Goal: Information Seeking & Learning: Learn about a topic

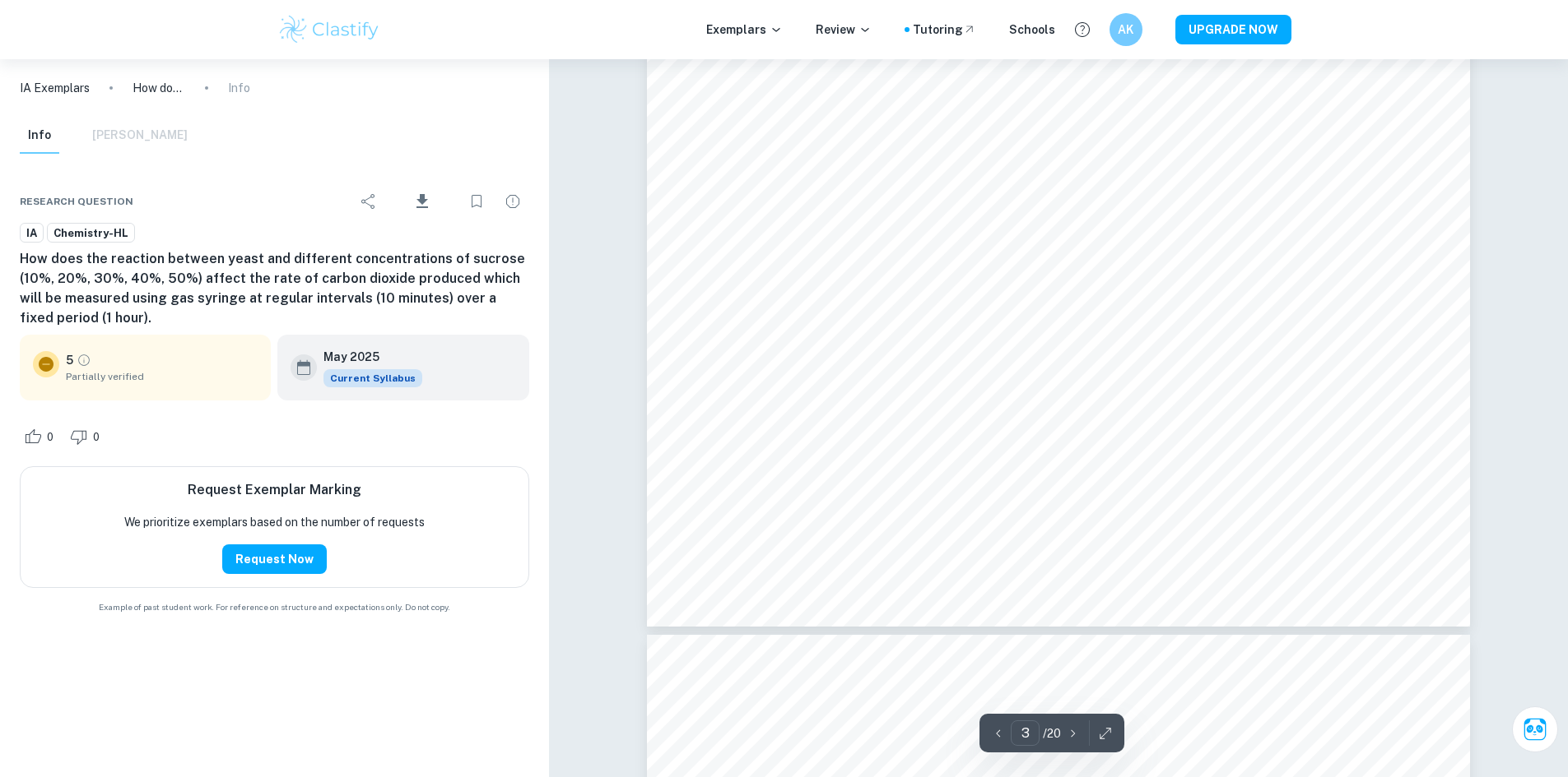
scroll to position [3147, 0]
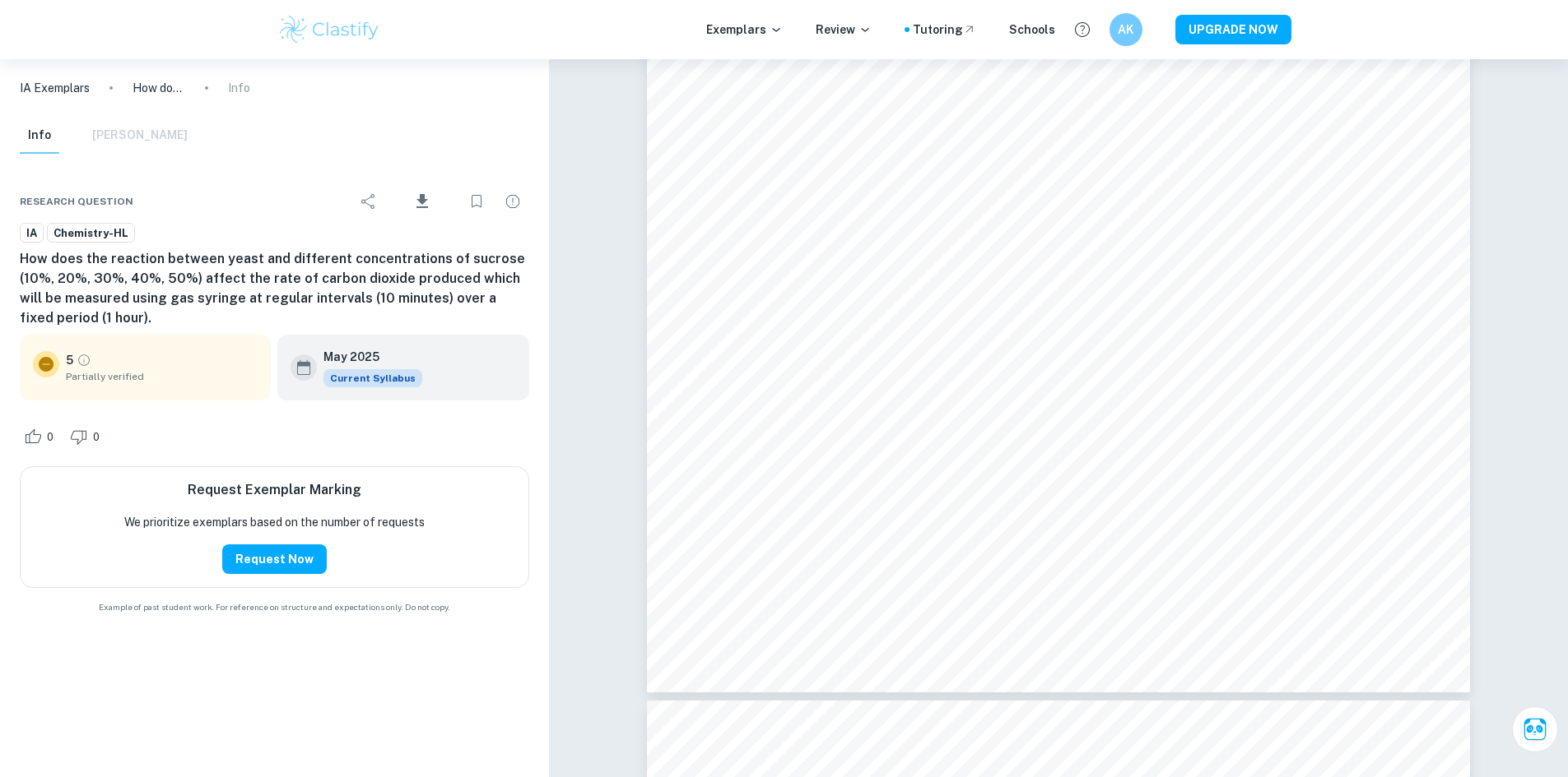
click at [92, 688] on div "IA Exemplars How does the reaction between yeast and different concentrations o…" at bounding box center [274, 418] width 549 height 718
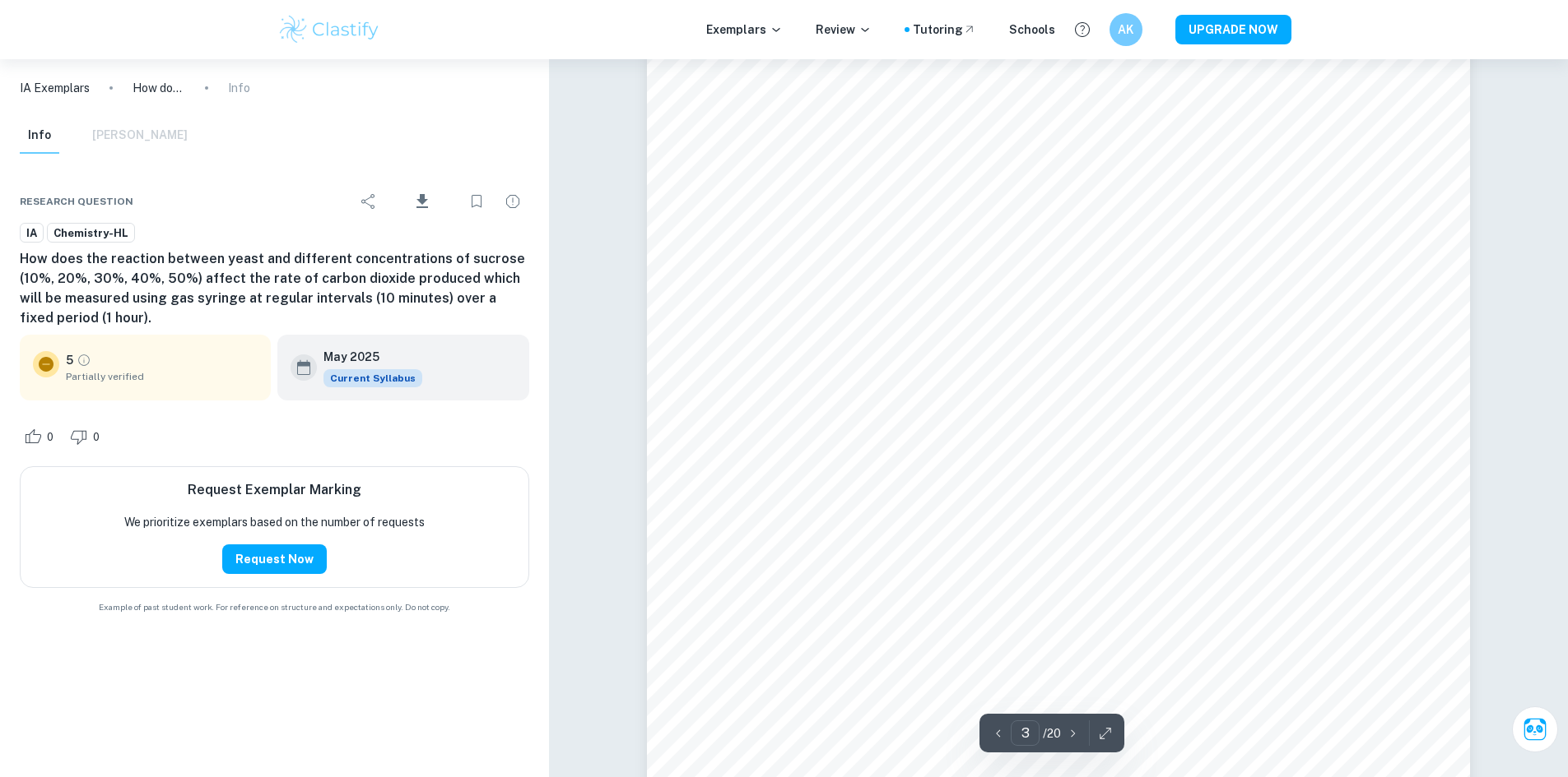
scroll to position [2489, 0]
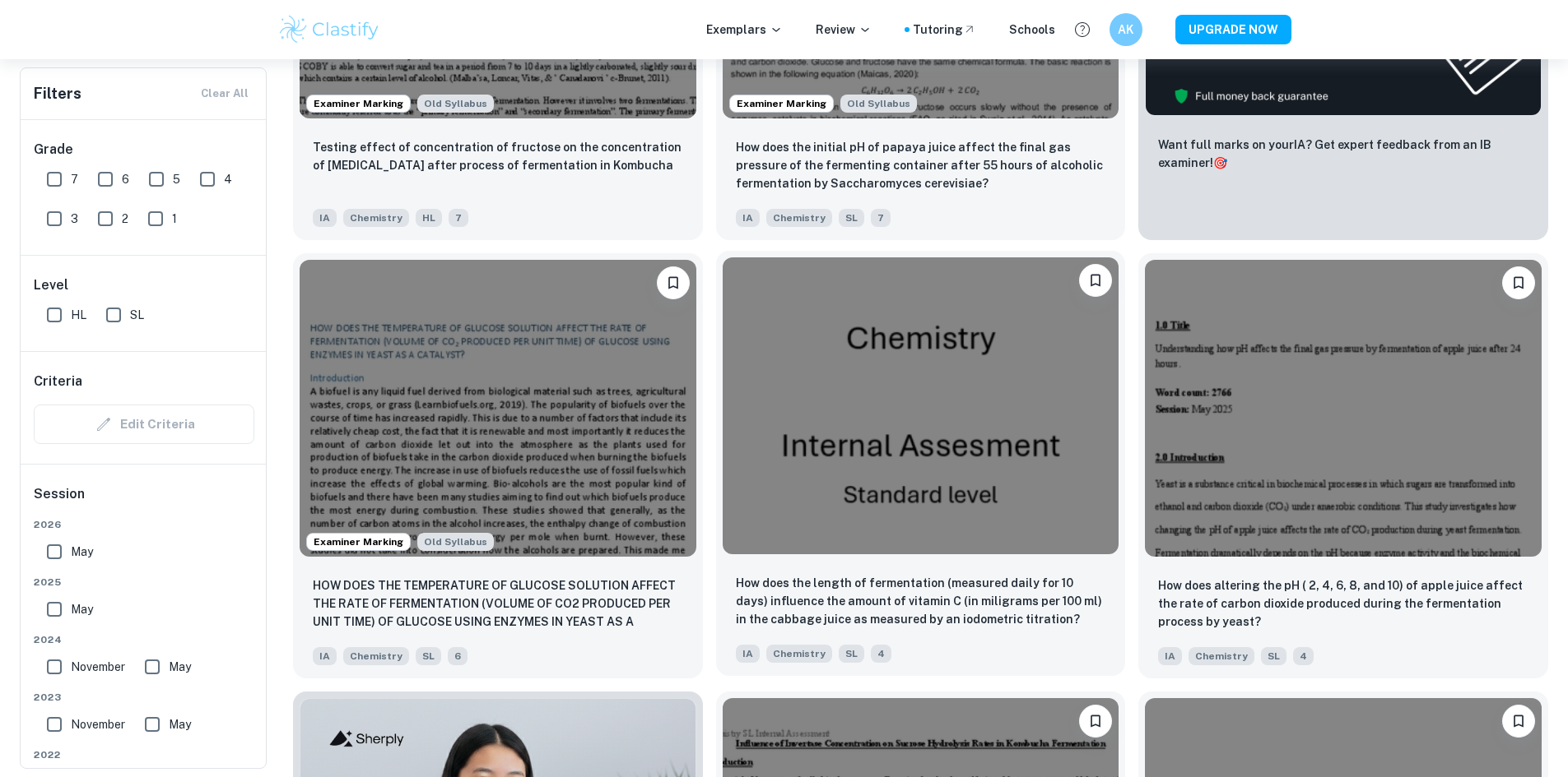
scroll to position [329, 0]
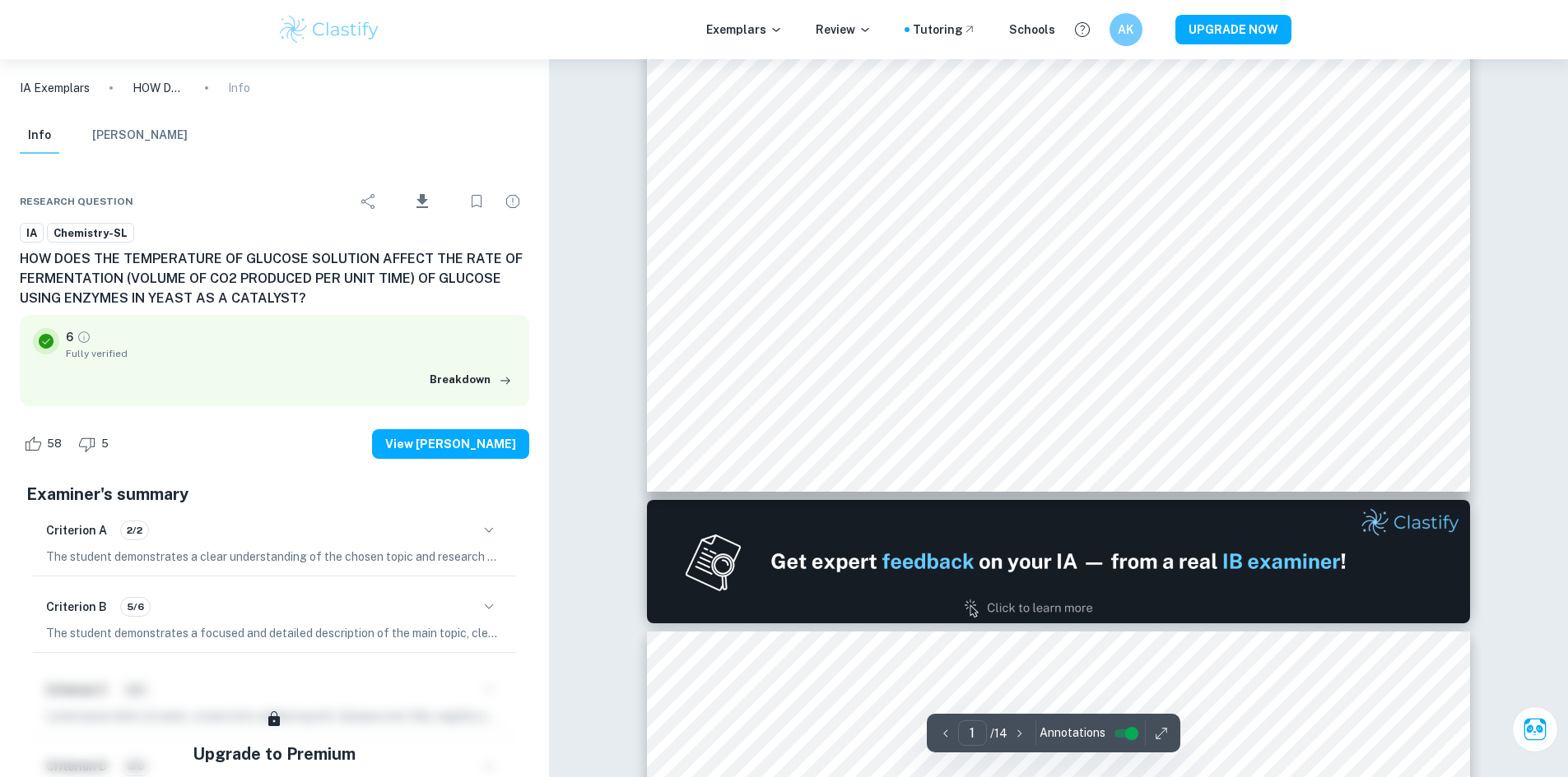
scroll to position [752, 0]
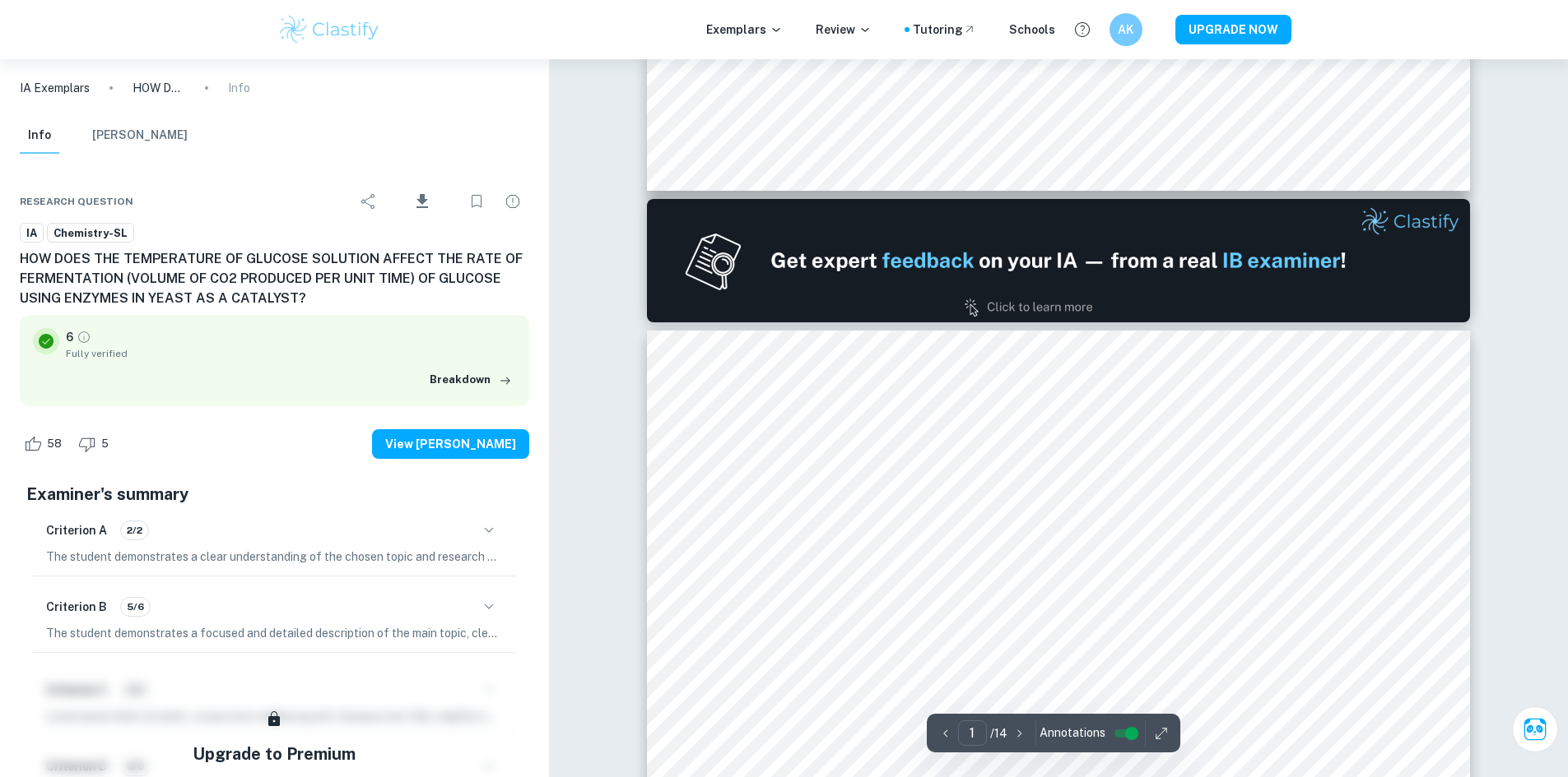
type input "2"
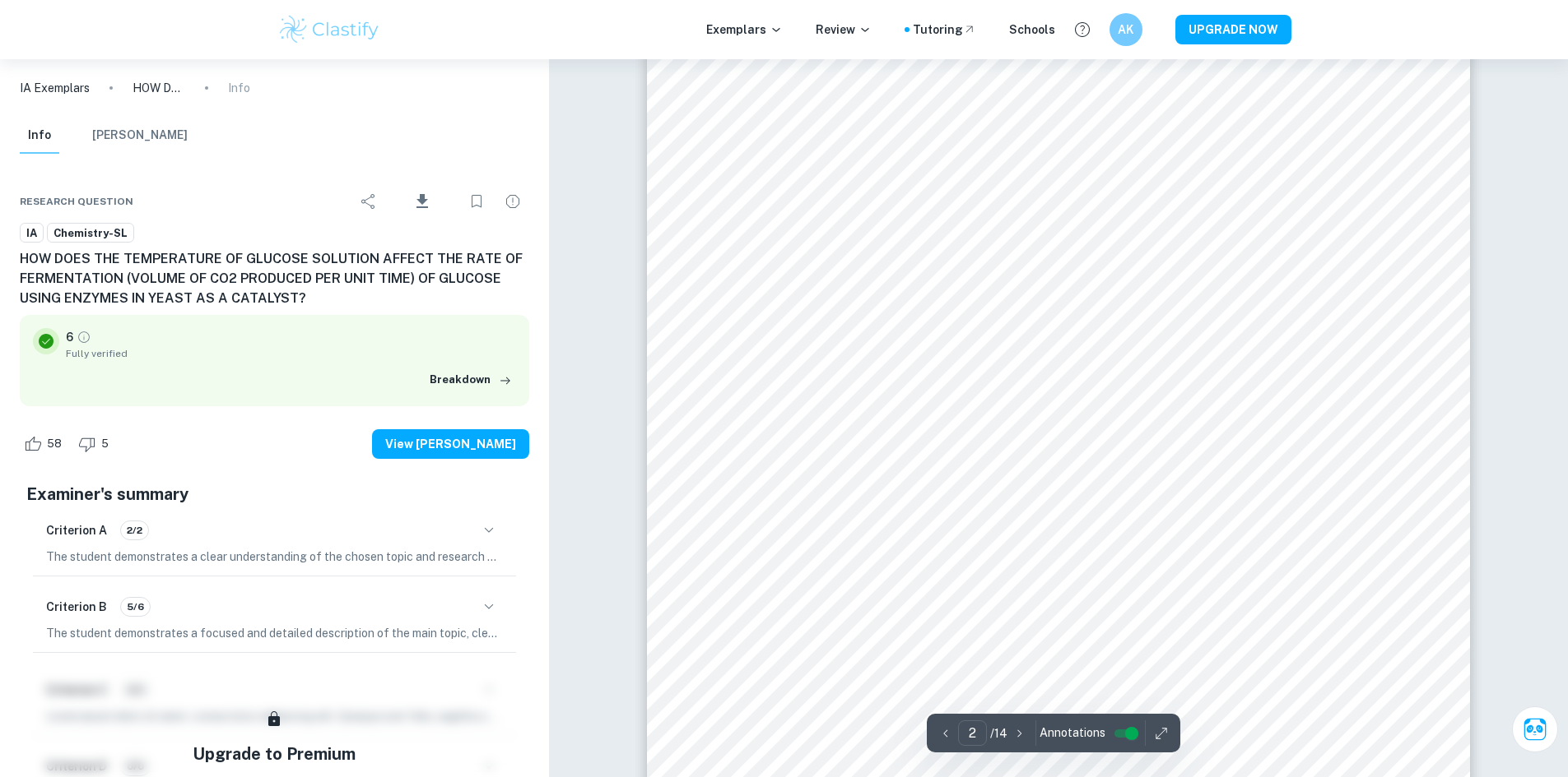
scroll to position [1520, 0]
click at [1090, 393] on div at bounding box center [1058, 389] width 623 height 12
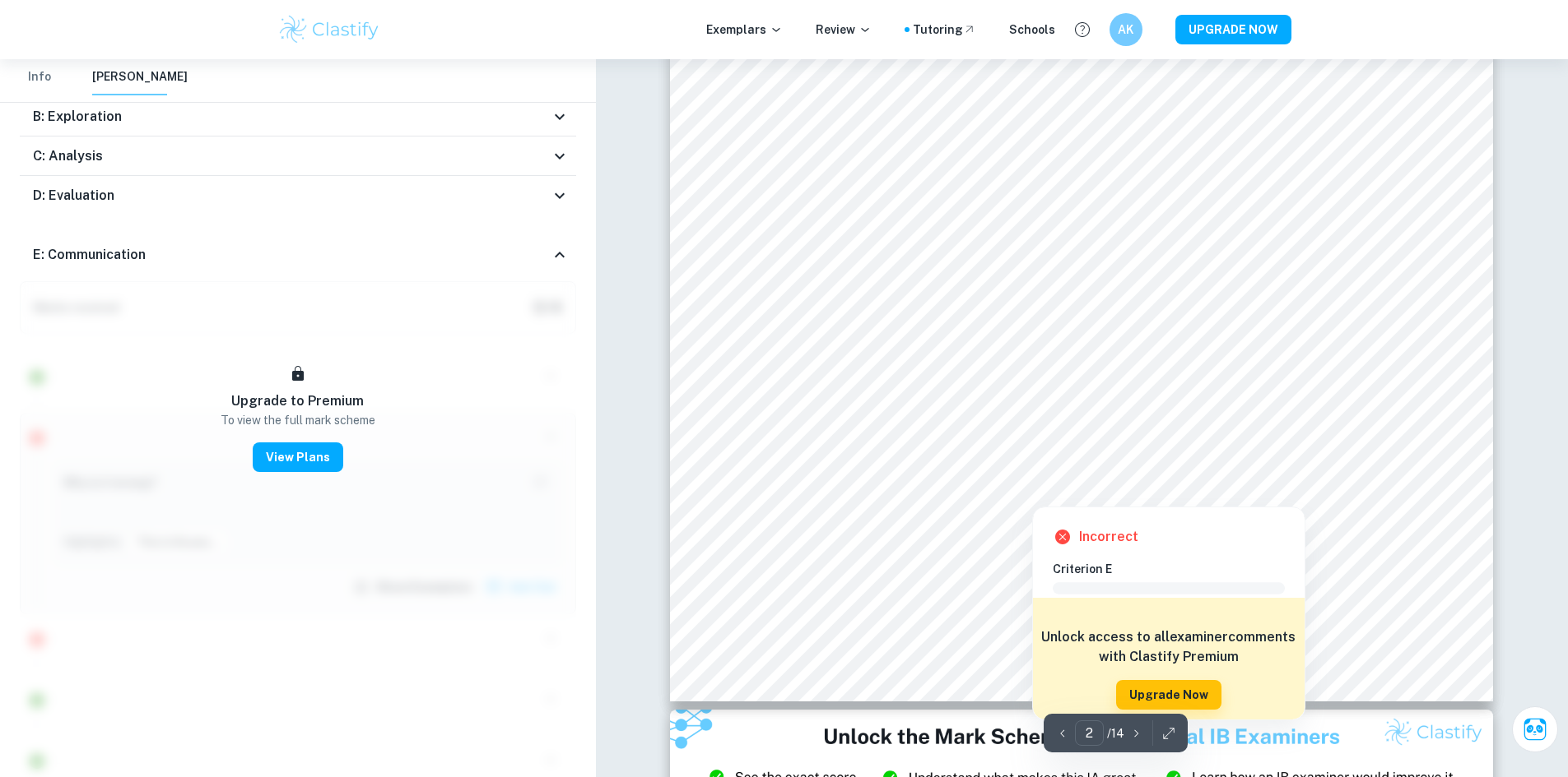
scroll to position [1739, 0]
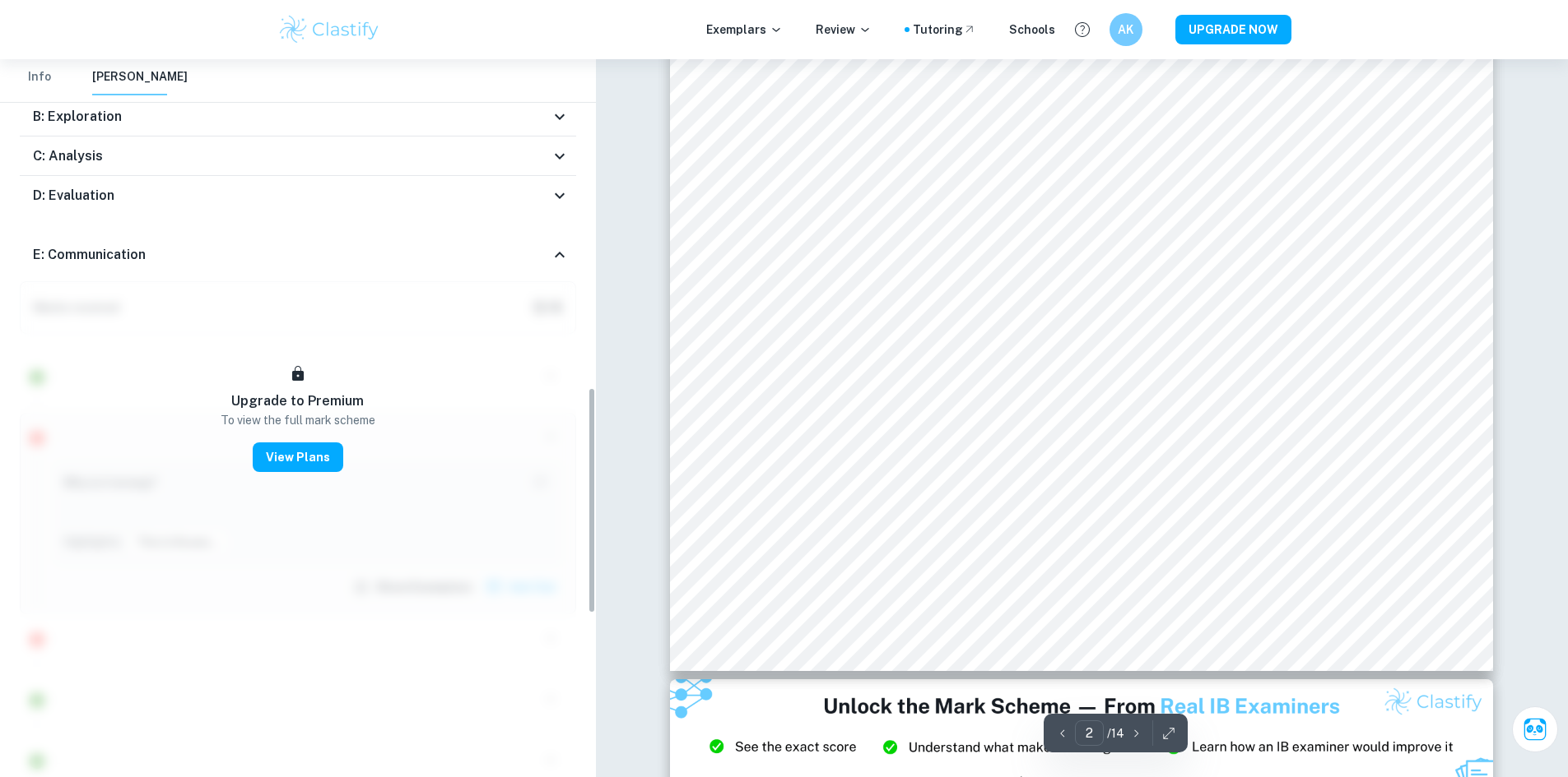
click at [336, 255] on div "E: Communication" at bounding box center [292, 255] width 517 height 20
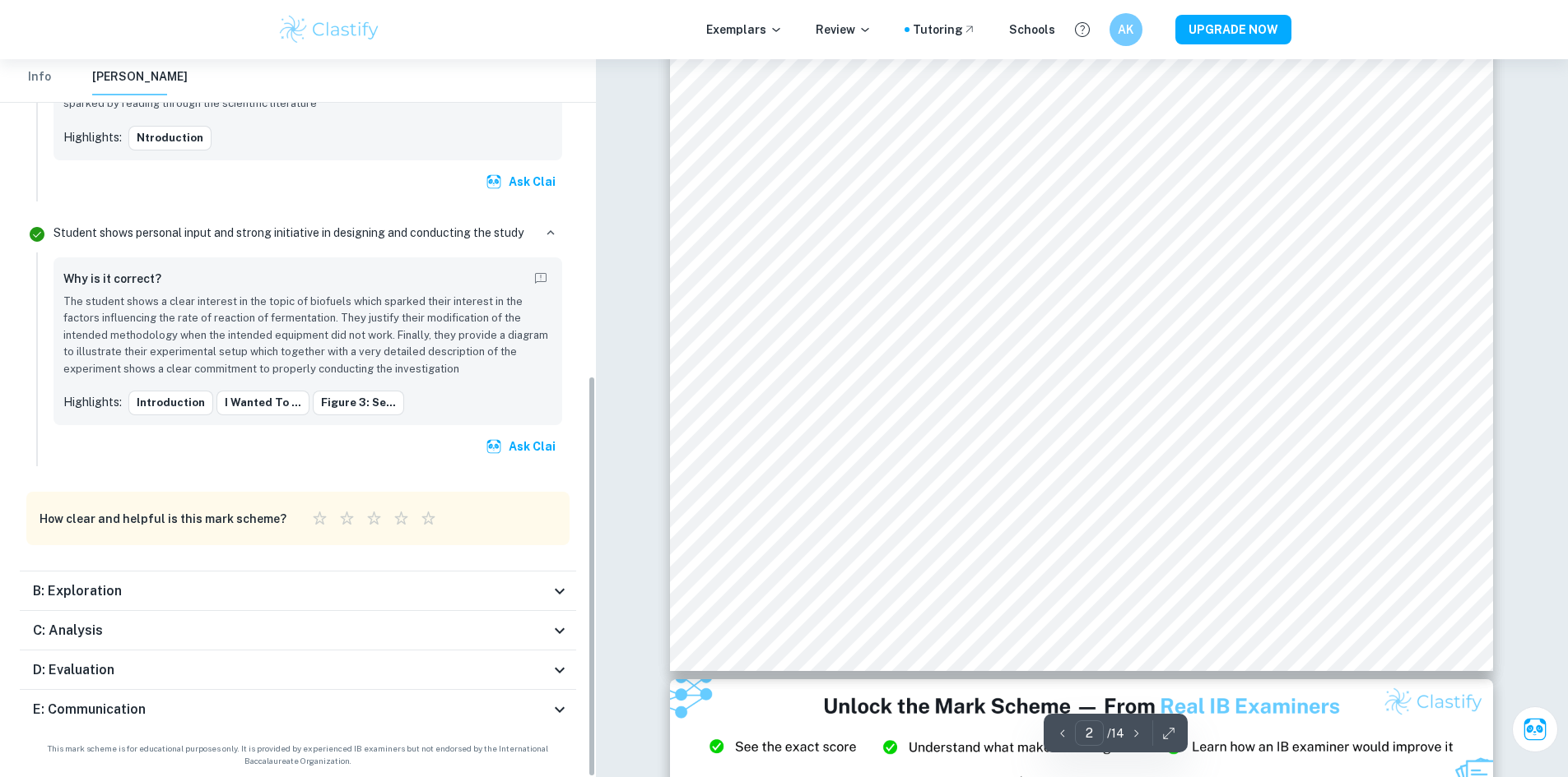
scroll to position [564, 0]
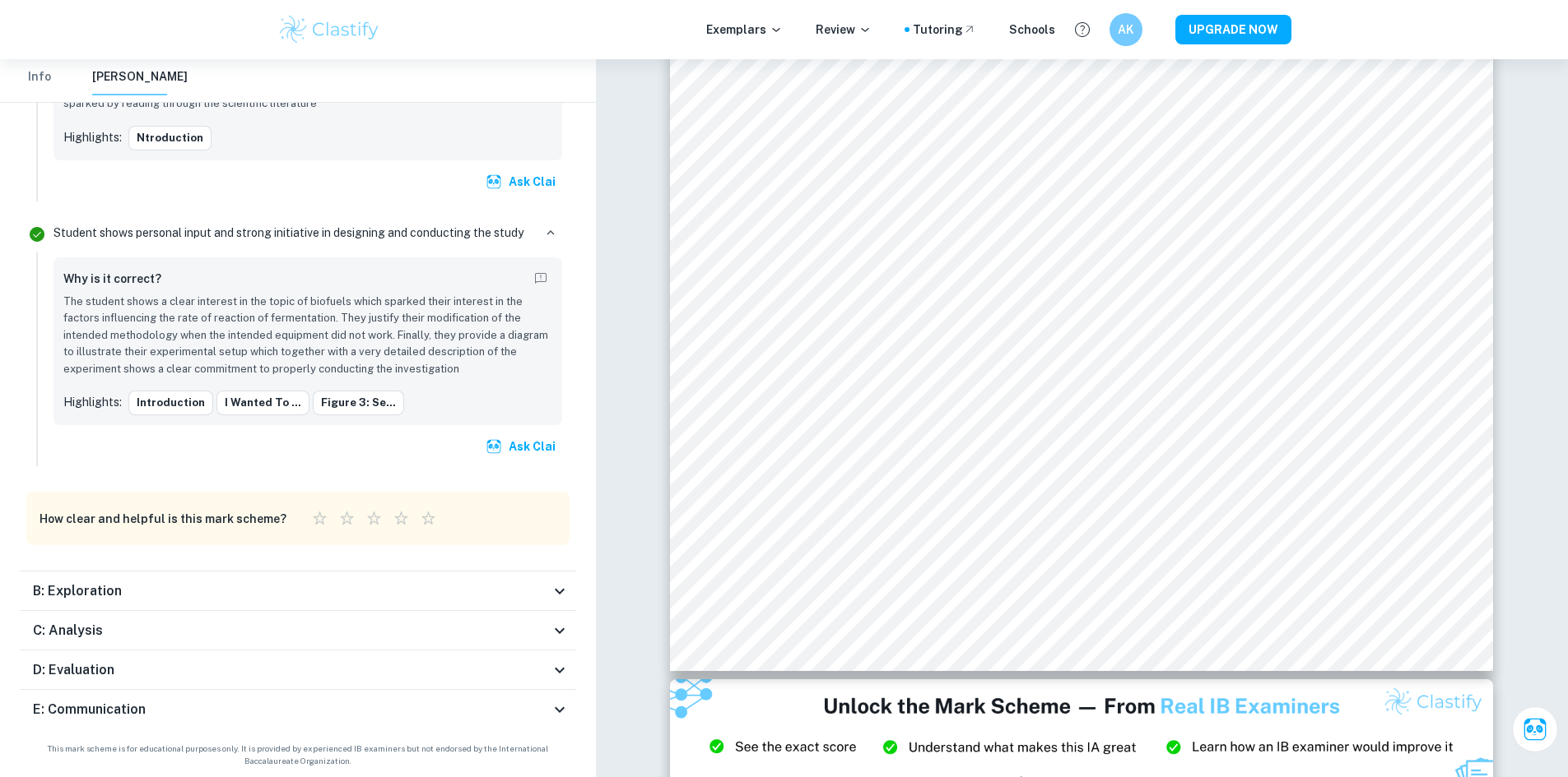
click at [187, 598] on div "B: Exploration" at bounding box center [292, 591] width 517 height 20
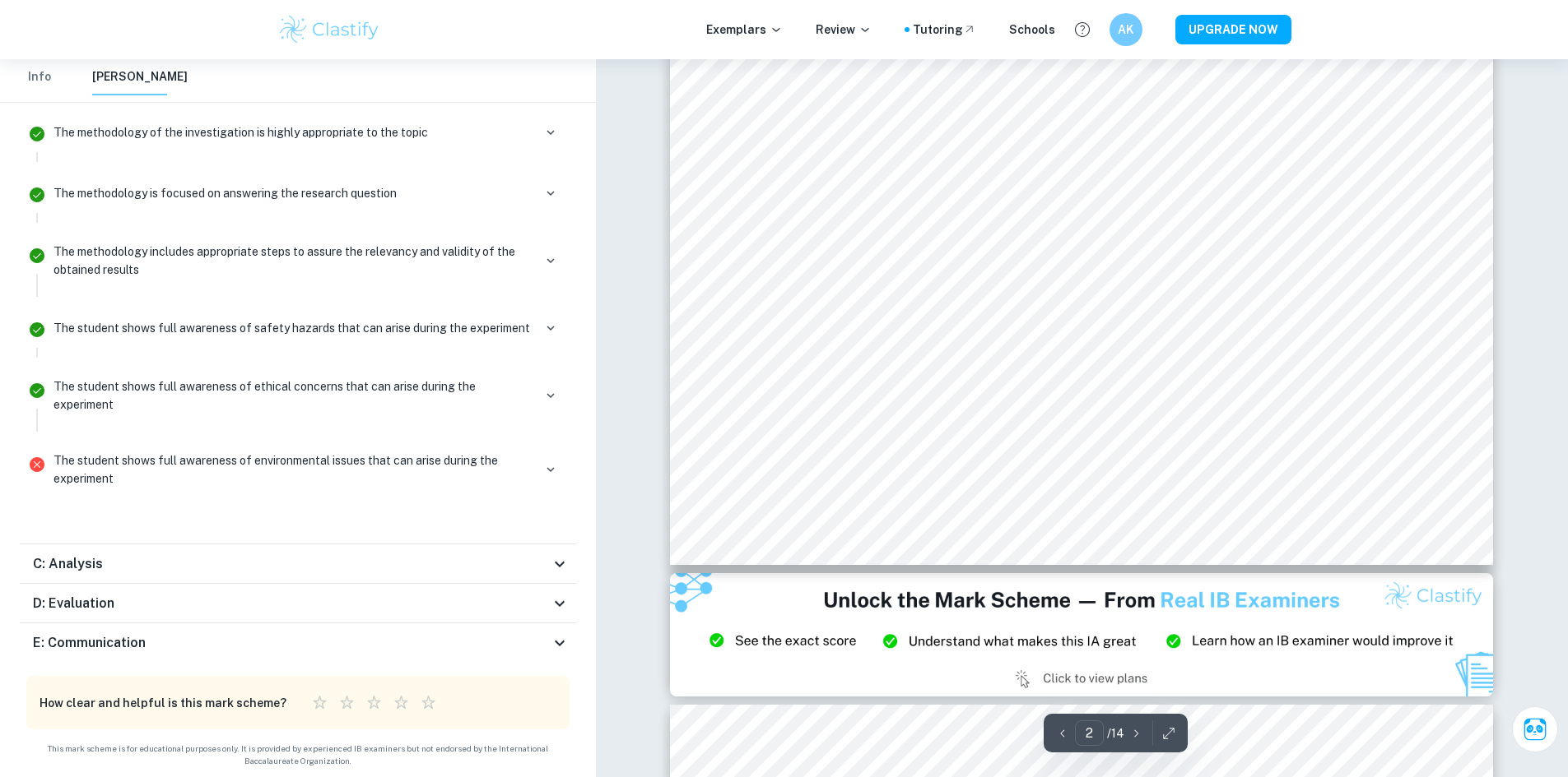
scroll to position [1849, 0]
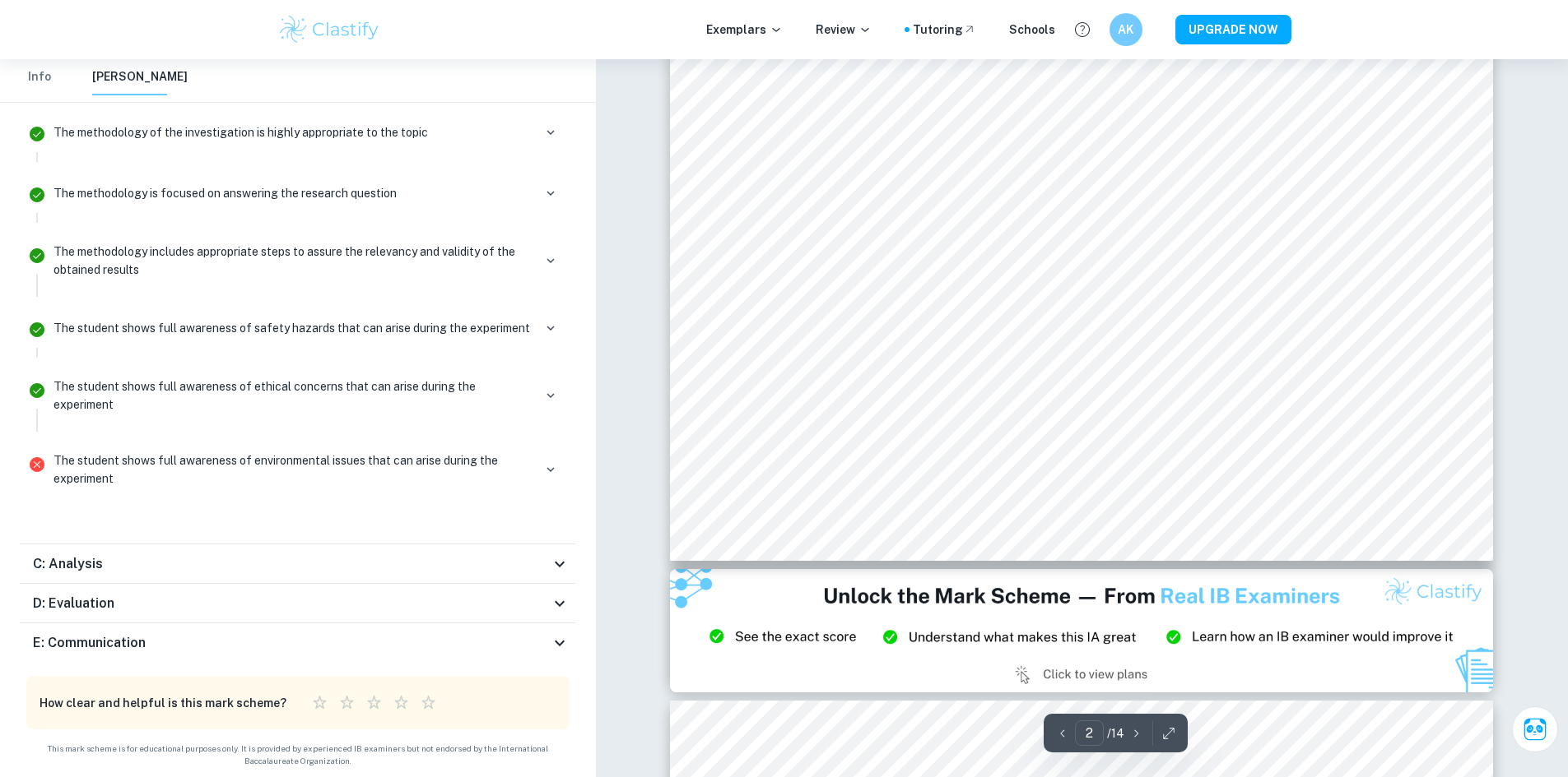
click at [121, 563] on div "C: Analysis" at bounding box center [292, 565] width 517 height 20
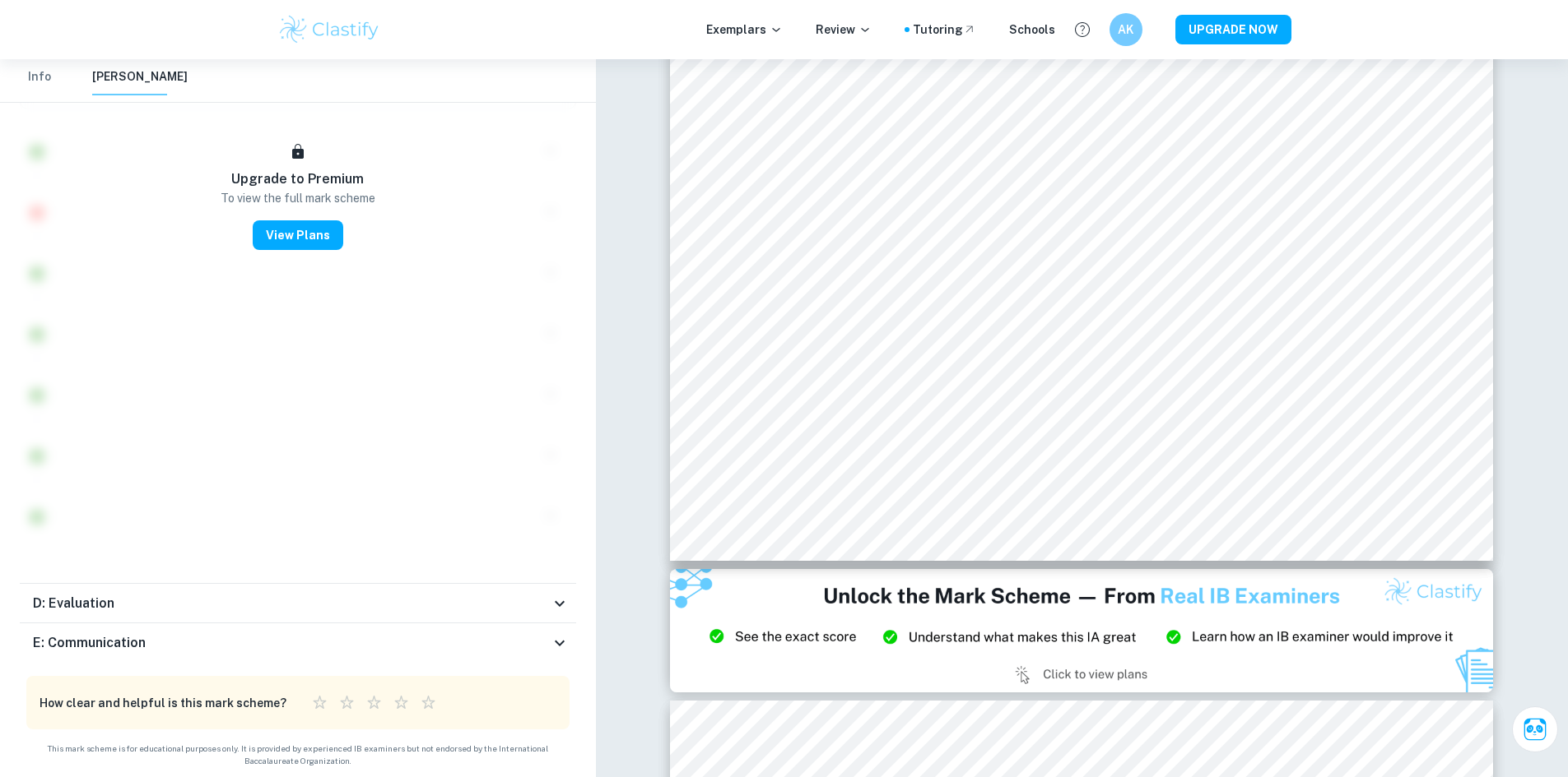
click at [133, 608] on div "D: Evaluation" at bounding box center [292, 604] width 517 height 20
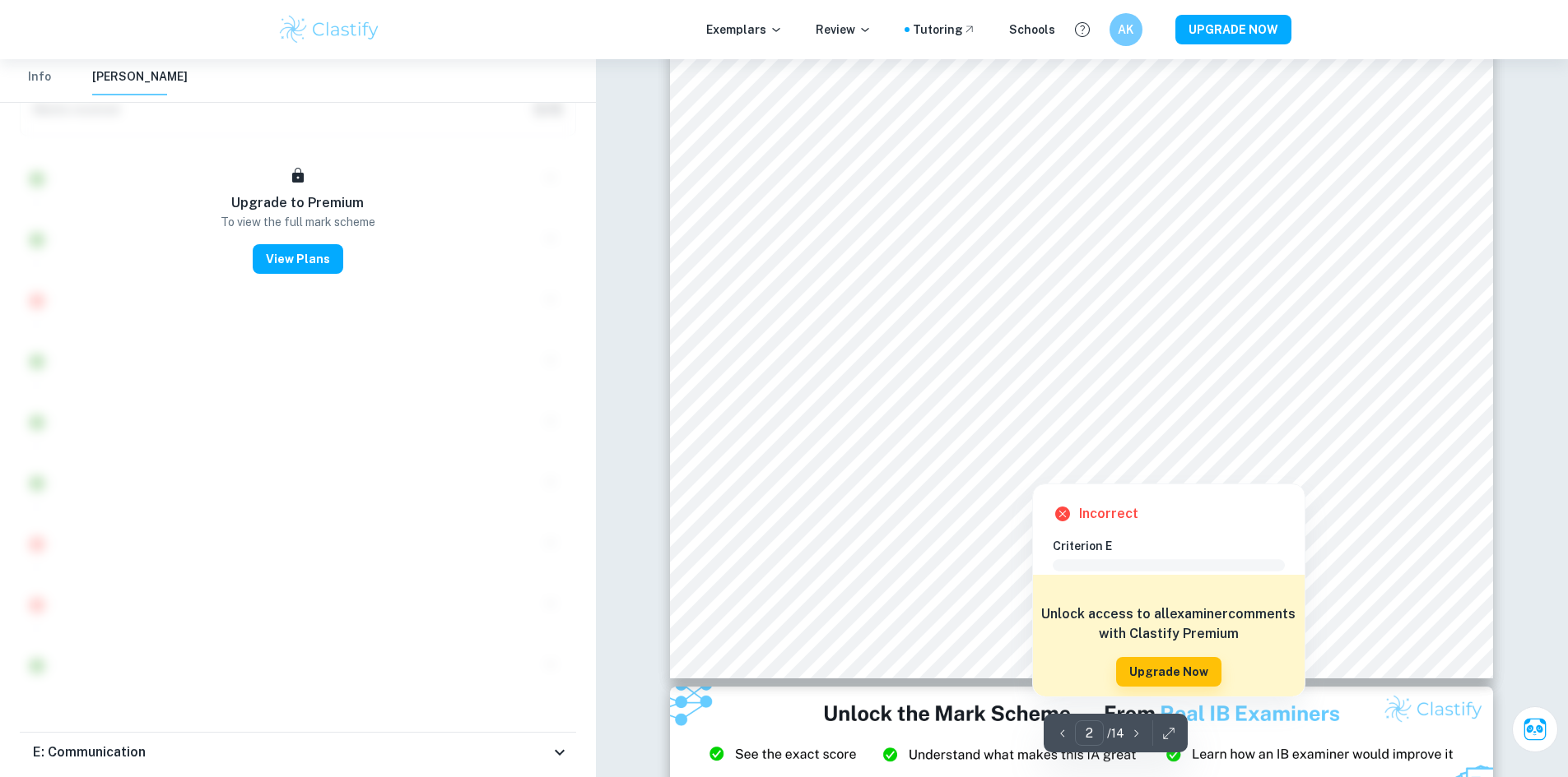
scroll to position [1739, 0]
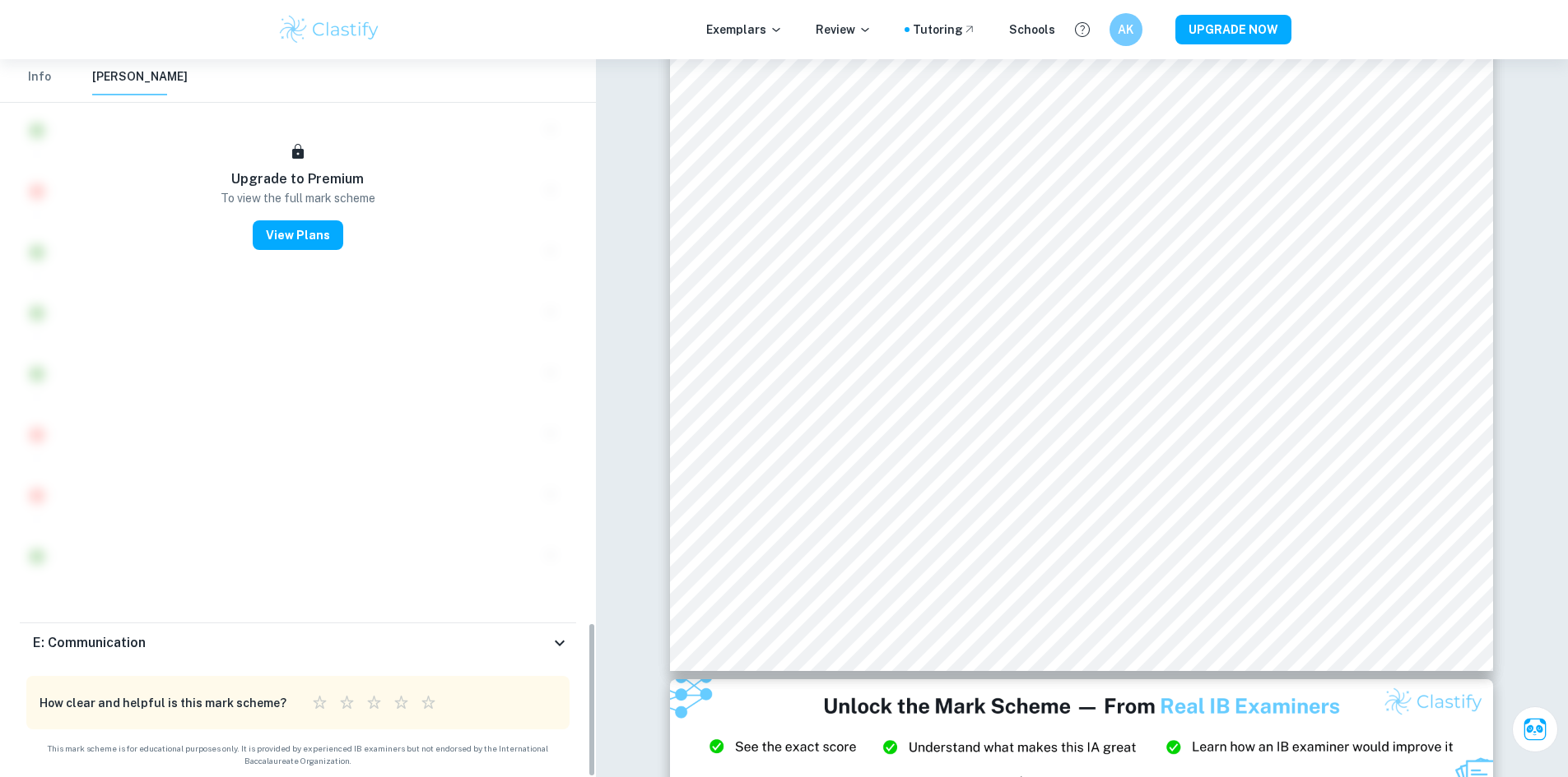
click at [117, 632] on div "E: Communication" at bounding box center [298, 643] width 557 height 39
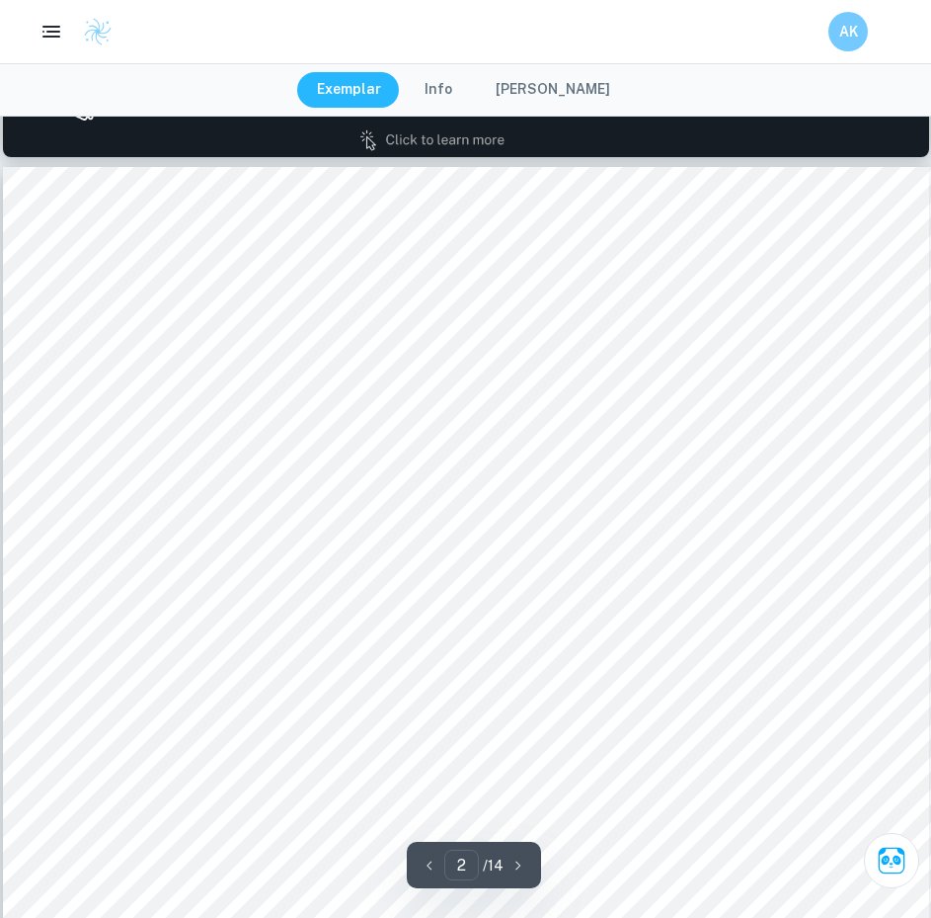
scroll to position [1430, 0]
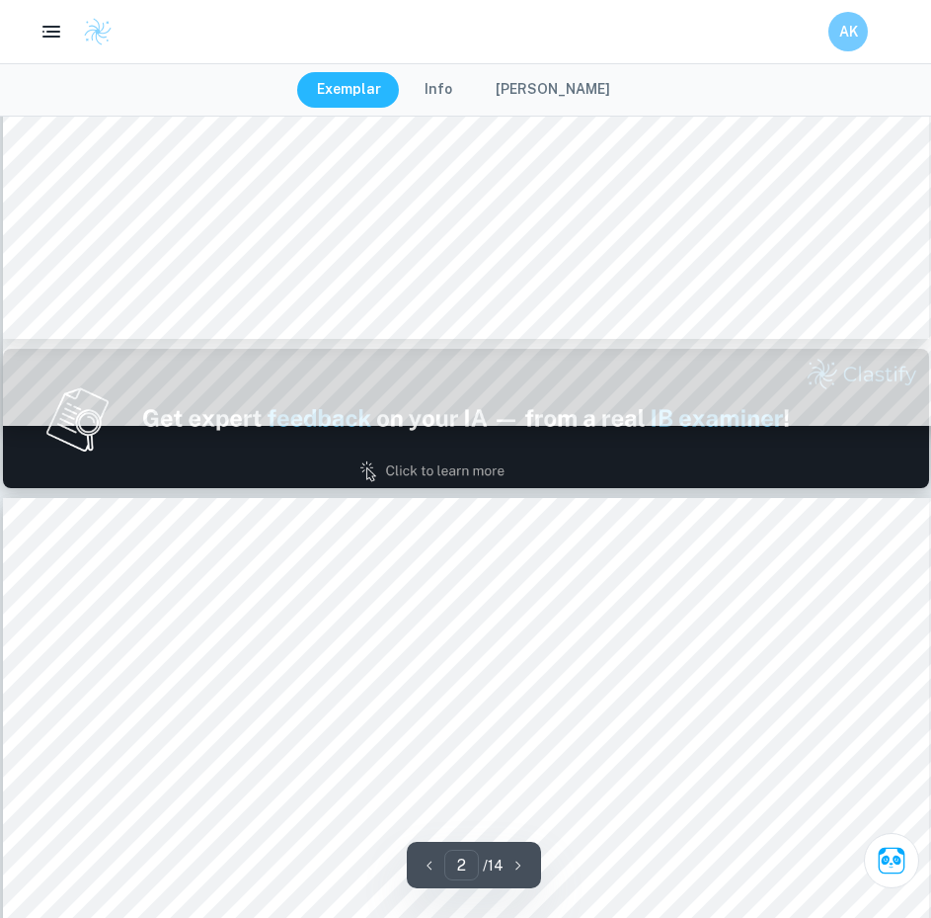
type input "1"
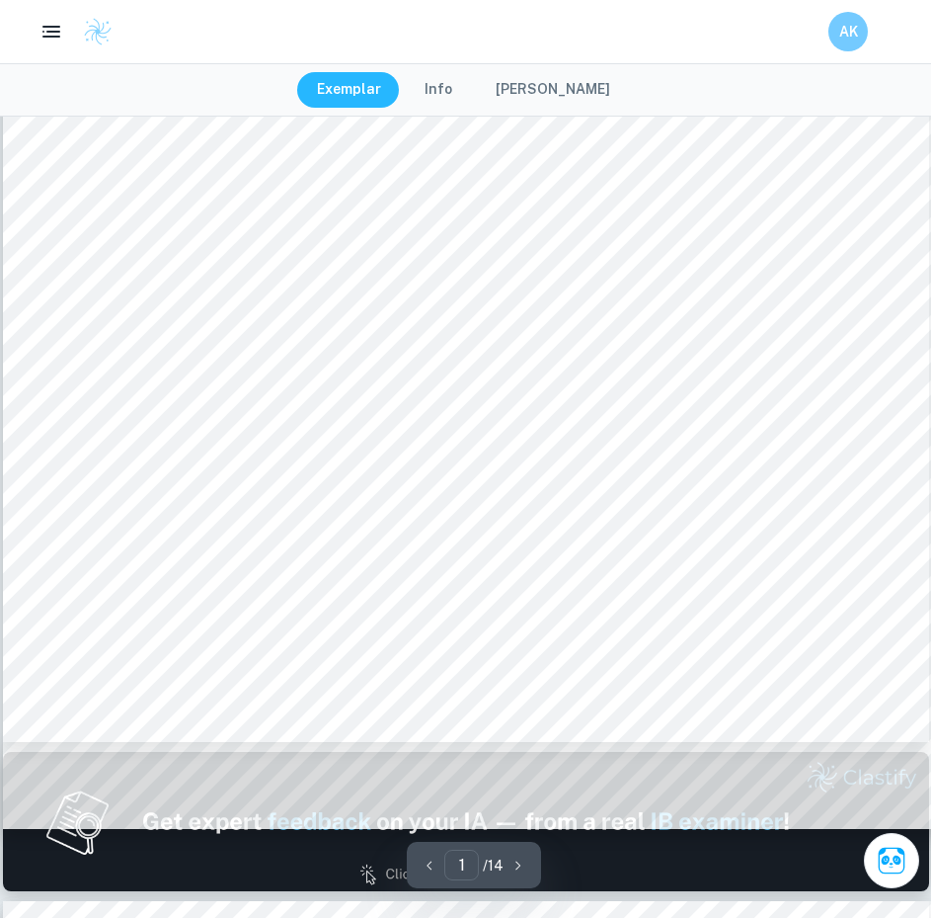
scroll to position [1035, 0]
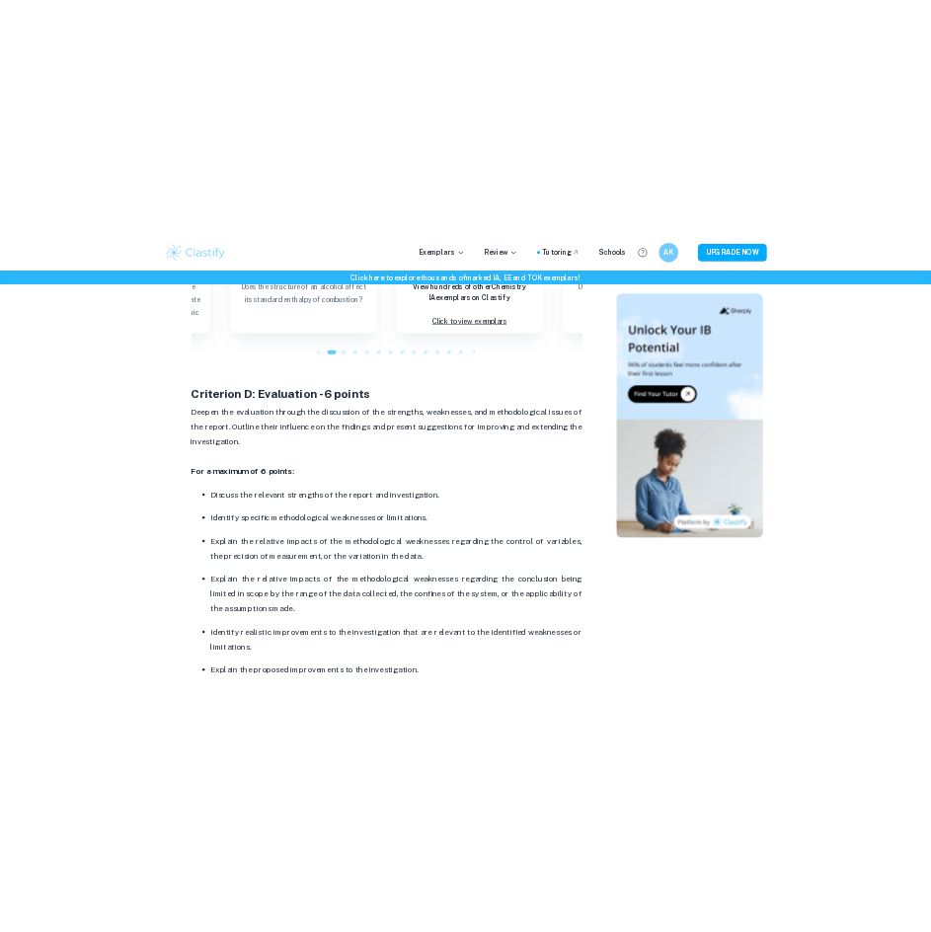
scroll to position [4082, 0]
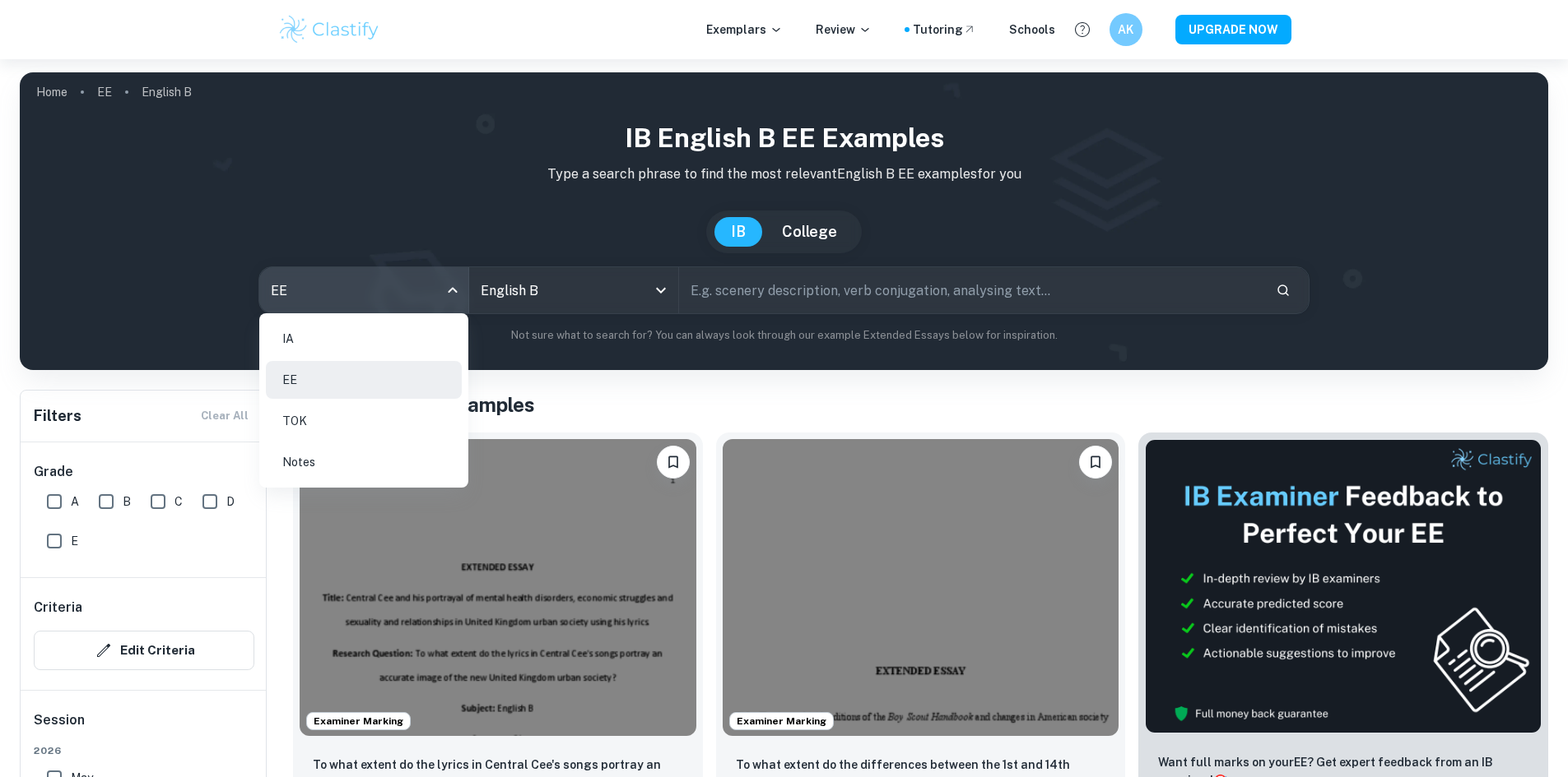
click at [307, 346] on li "IA" at bounding box center [363, 338] width 196 height 37
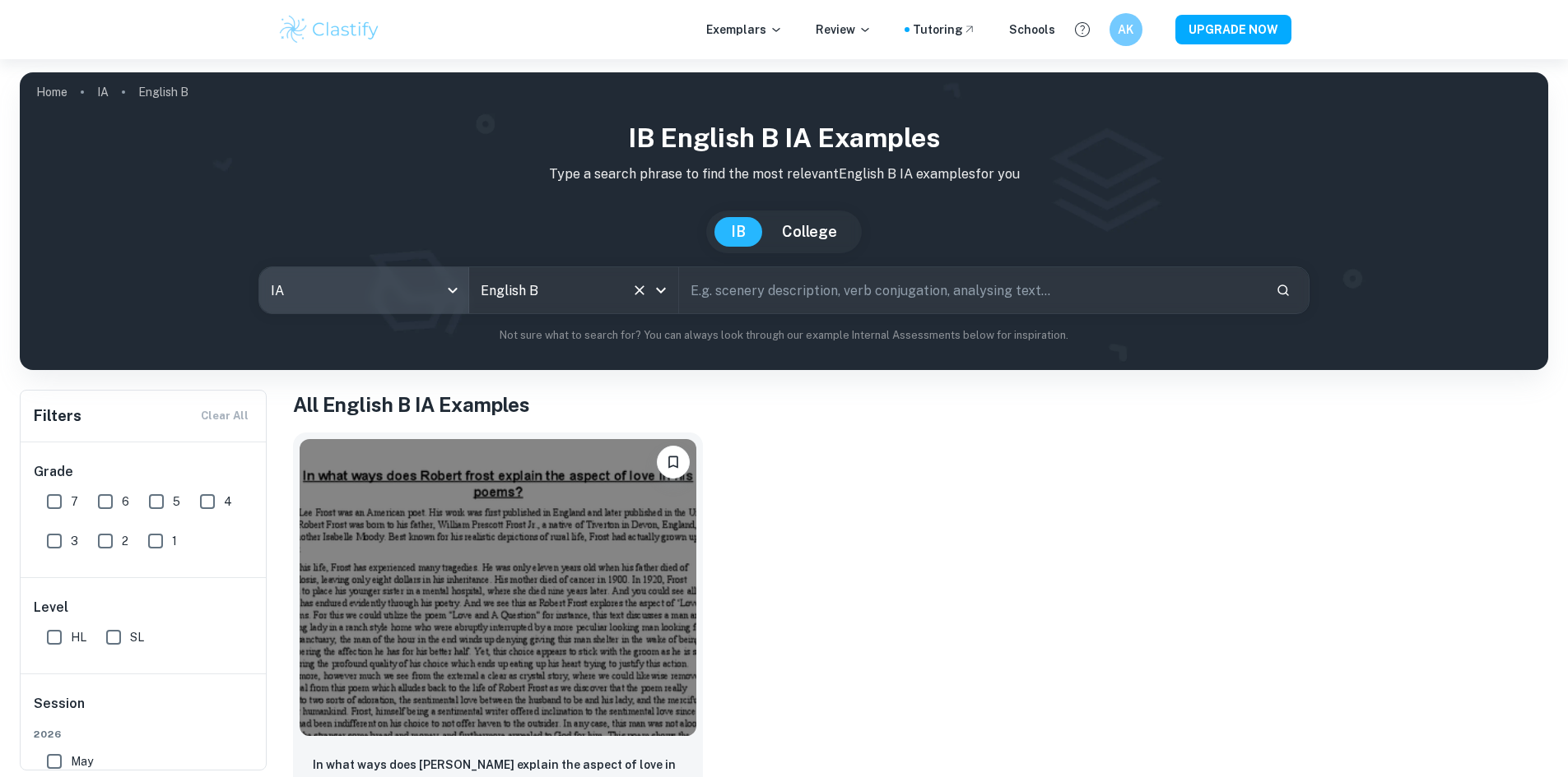
click at [579, 292] on input "English B" at bounding box center [551, 291] width 148 height 32
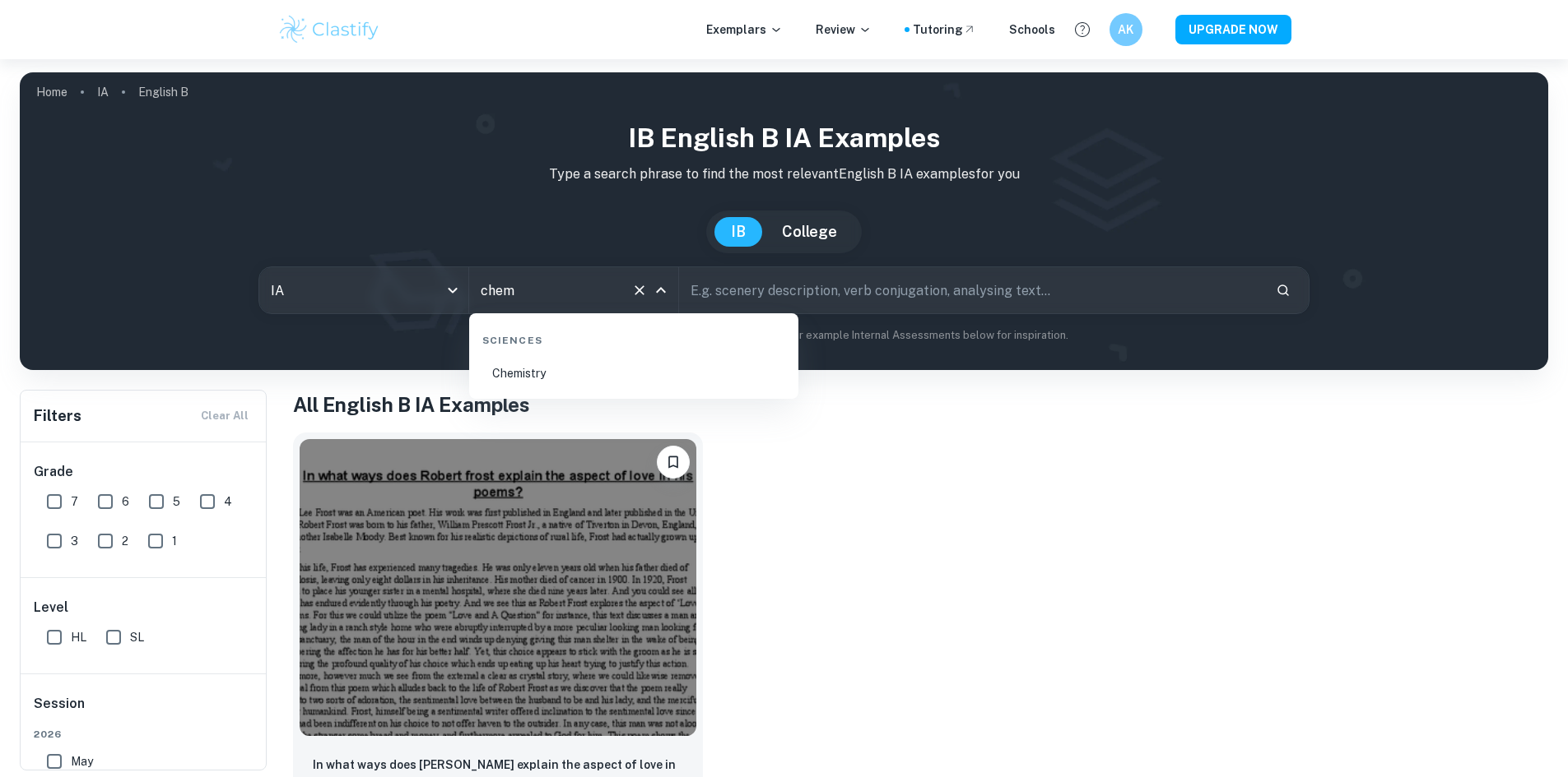
click at [655, 367] on li "Chemistry" at bounding box center [633, 373] width 316 height 37
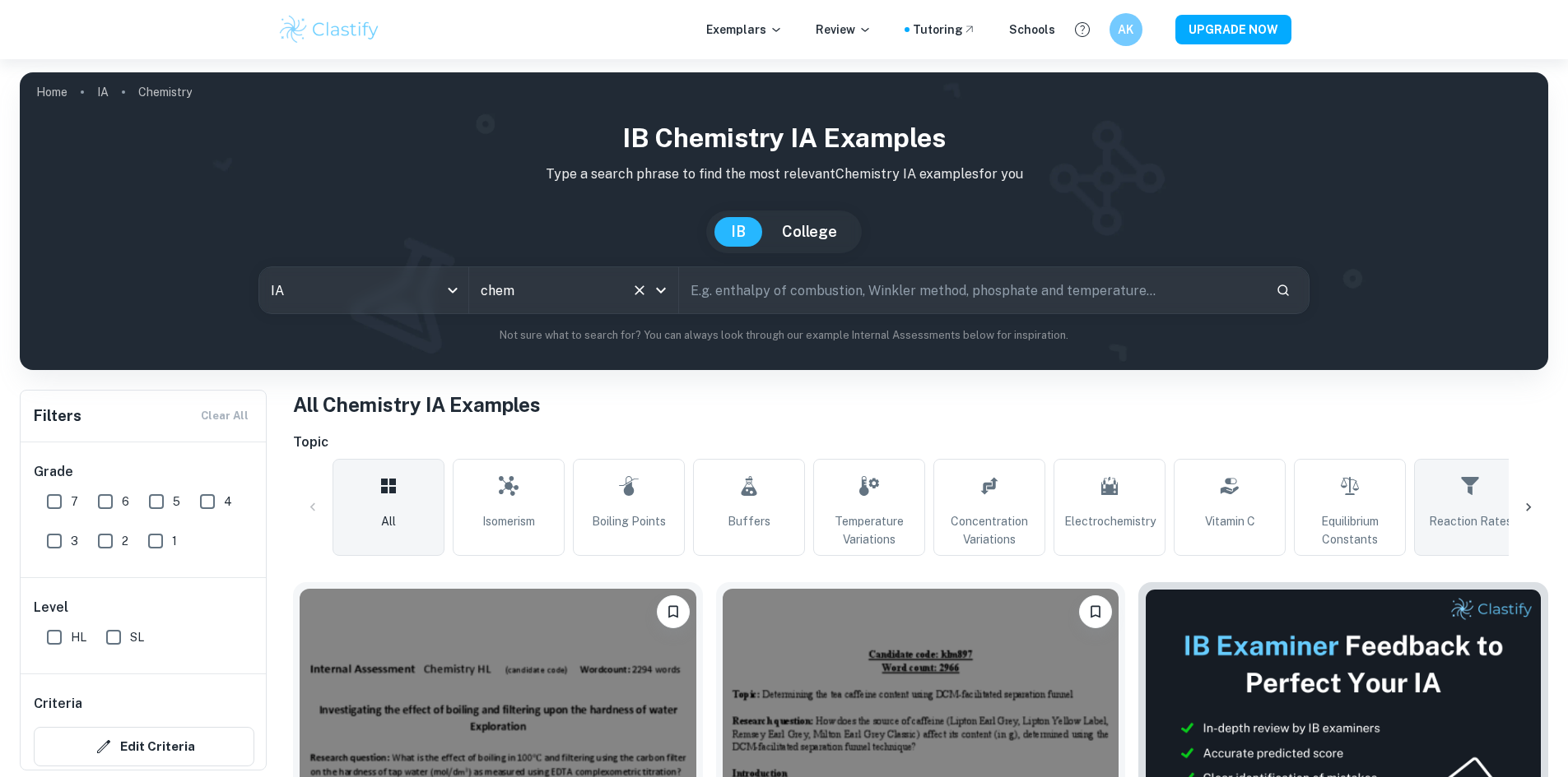
type input "Chemistry"
click at [1482, 522] on span "Reaction Rates" at bounding box center [1471, 521] width 83 height 18
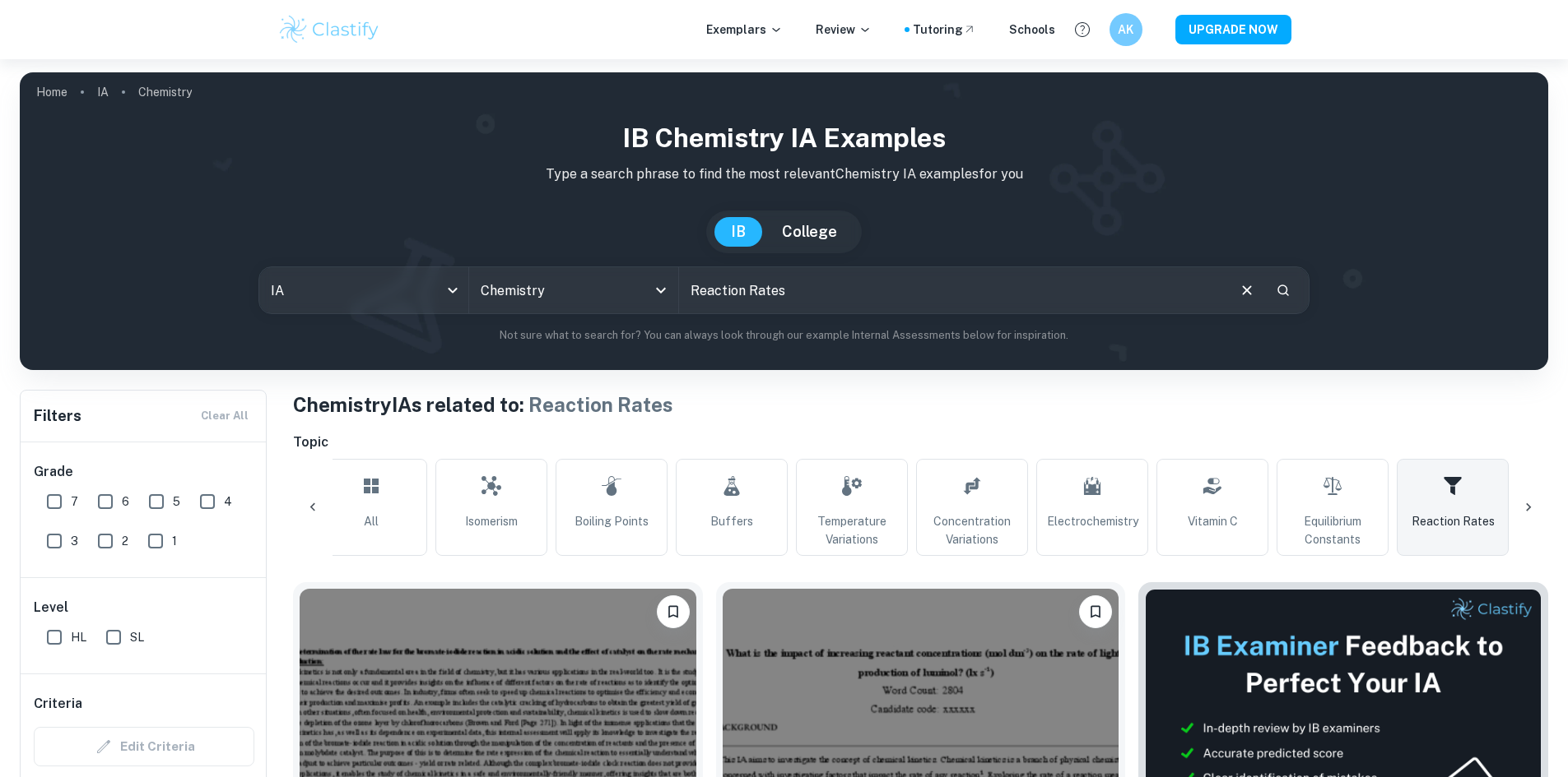
scroll to position [438, 0]
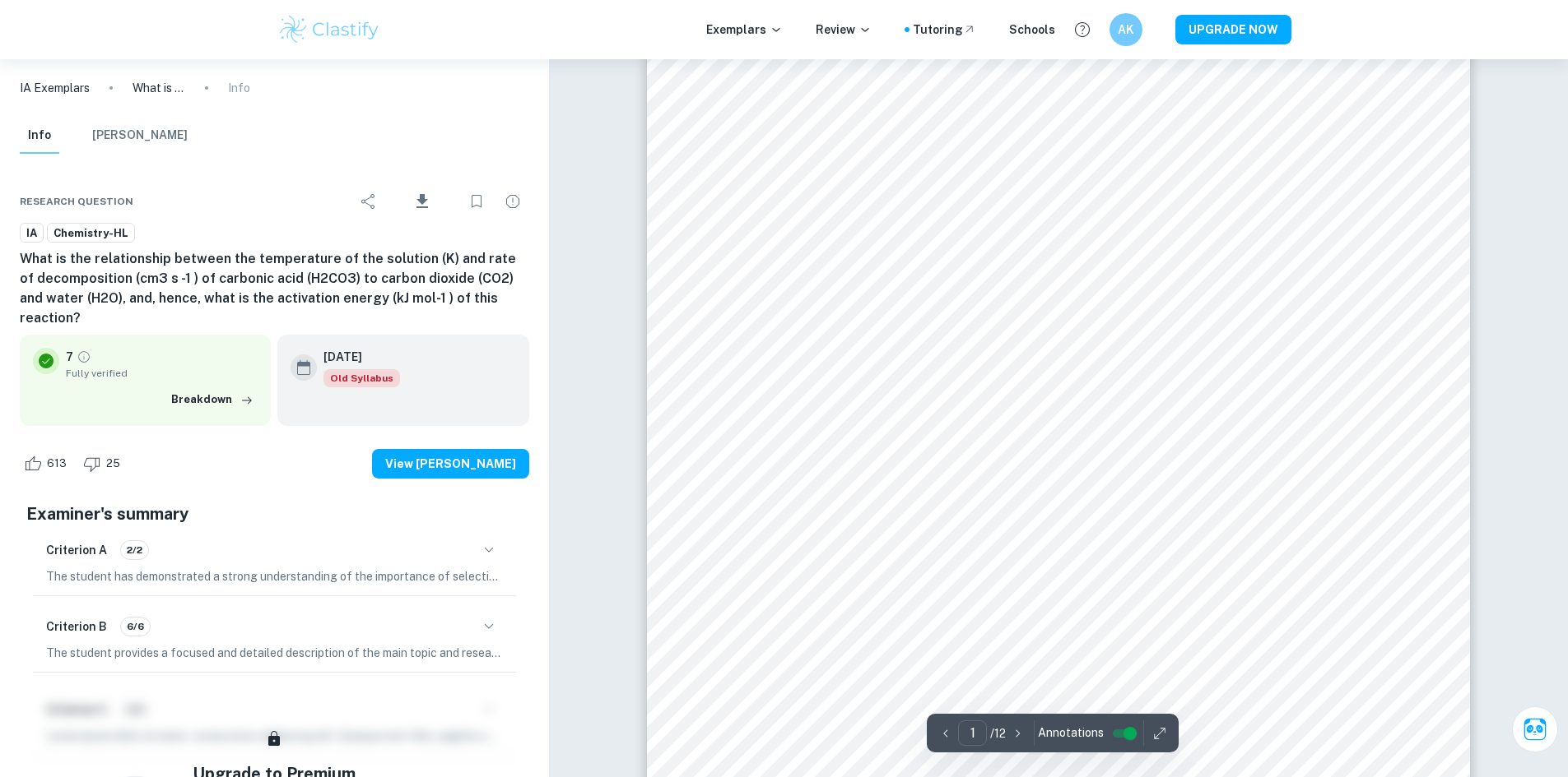
scroll to position [439, 0]
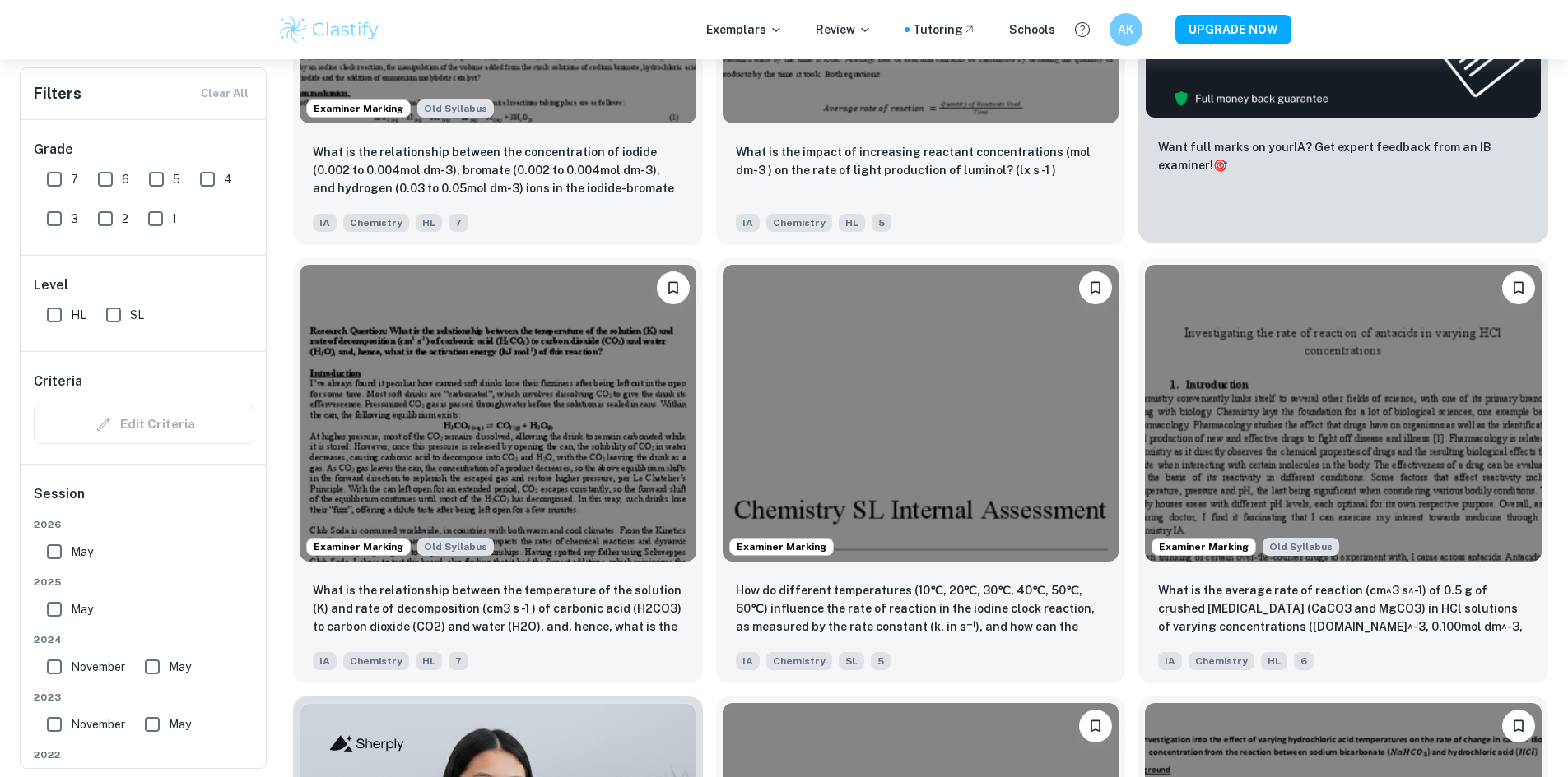
scroll to position [768, 0]
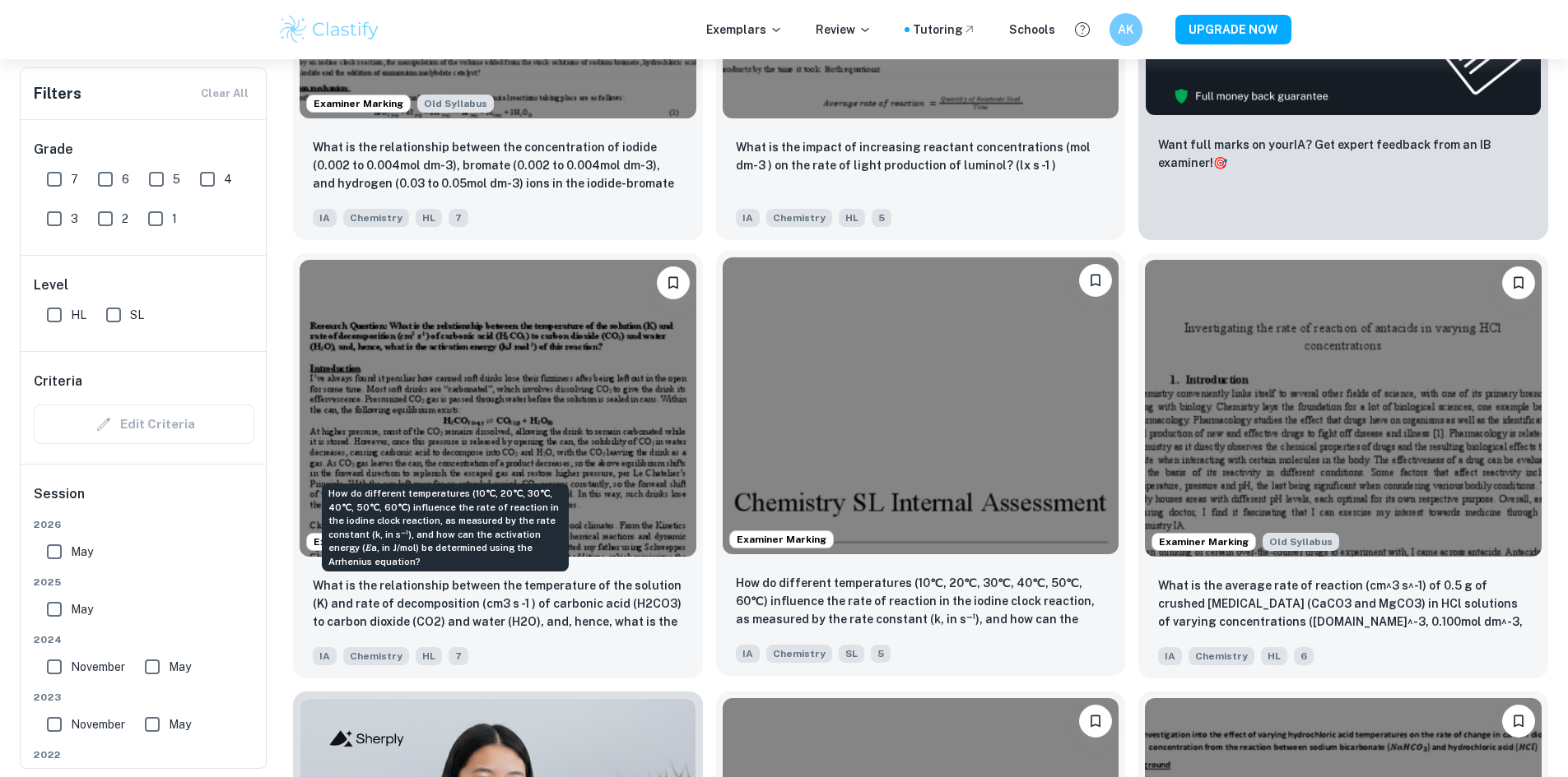
click at [736, 574] on p "How do different temperatures (10℃, 20℃, 30℃, 40℃, 50℃, 60℃) influence the rate…" at bounding box center [921, 601] width 370 height 56
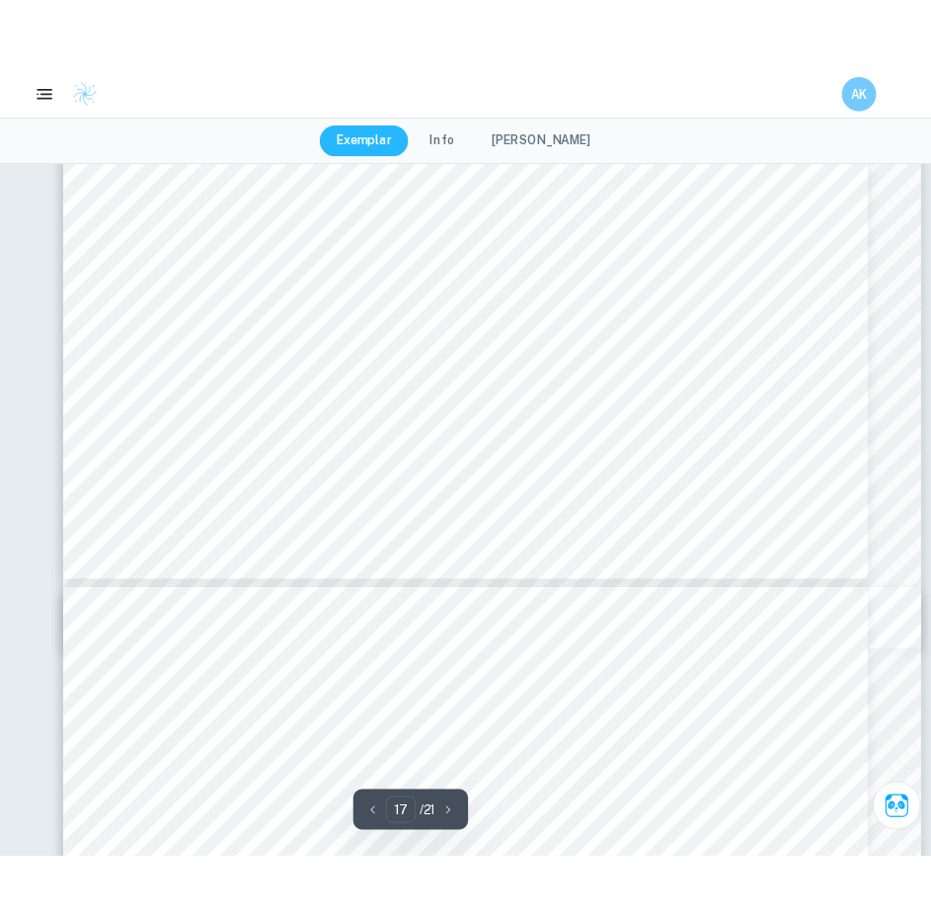
scroll to position [19673, 0]
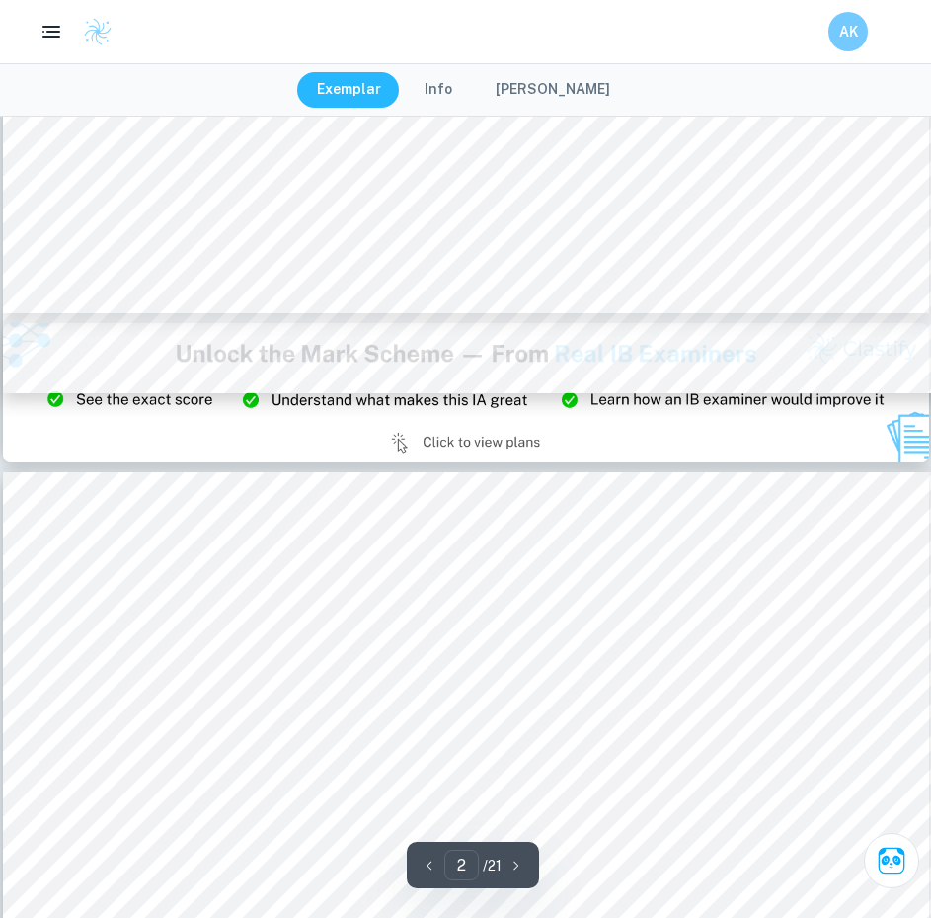
type input "3"
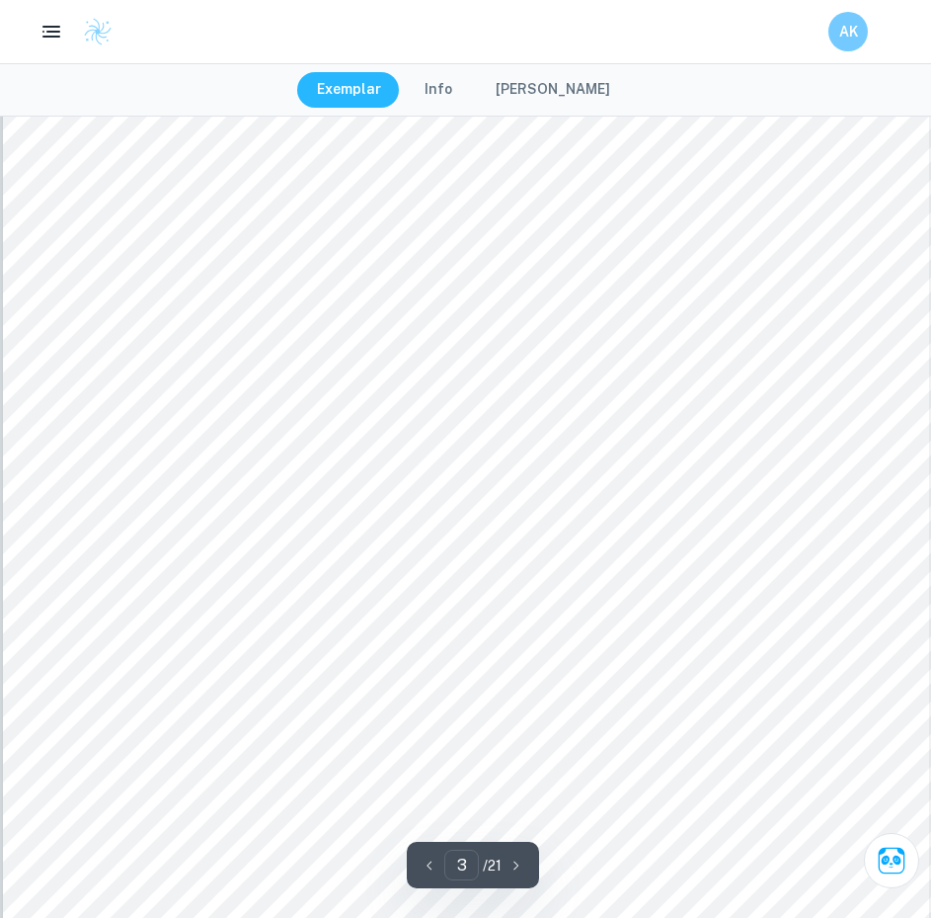
scroll to position [2964, 0]
